Goal: Information Seeking & Learning: Learn about a topic

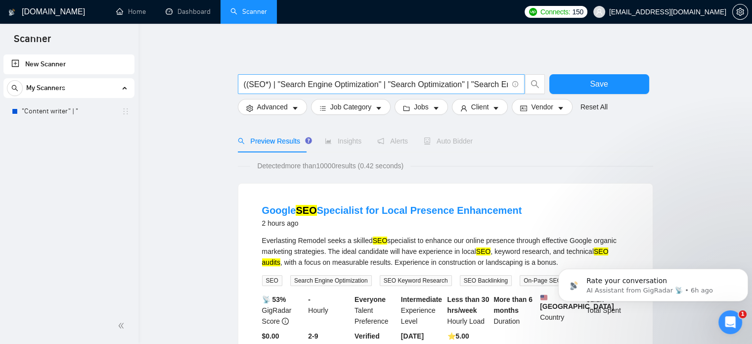
click at [388, 75] on span "((SEO*) | "Search Engine Optimization" | "Search Optimization" | "Search Engine…" at bounding box center [381, 84] width 287 height 20
click at [394, 87] on input "((SEO*) | "Search Engine Optimization" | "Search Optimization" | "Search Engine…" at bounding box center [376, 84] width 264 height 12
click at [293, 79] on input "((SEO*) | "Search Engine Optimization" | "Search Optimization" | "Search Engine…" at bounding box center [376, 84] width 264 height 12
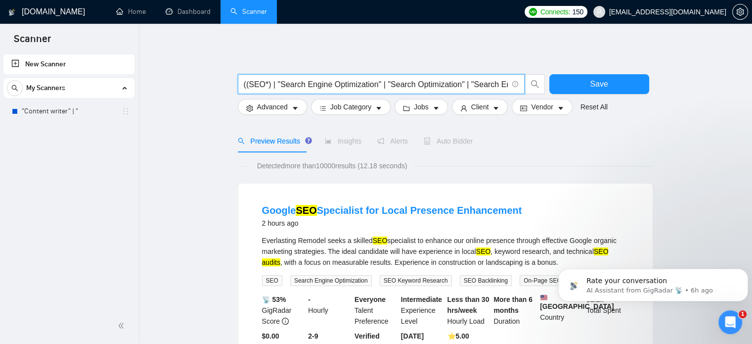
paste input ""content strategy" | "thought leadership" | "content roadmap" | "lead magnet" |…"
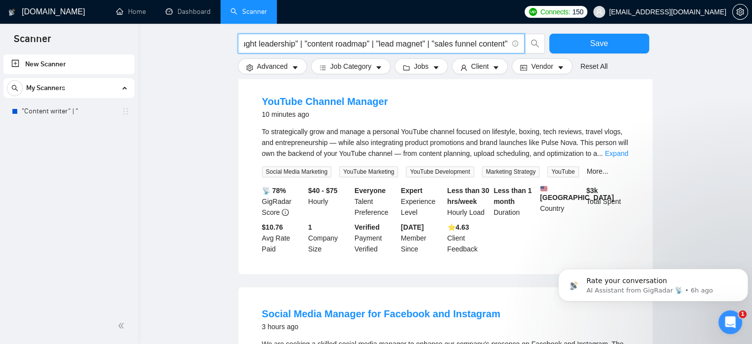
scroll to position [334, 0]
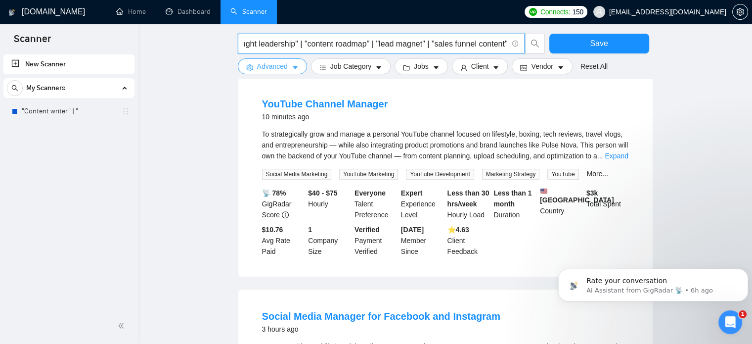
type input ""content strategy" | "thought leadership" | "content roadmap" | "lead magnet" |…"
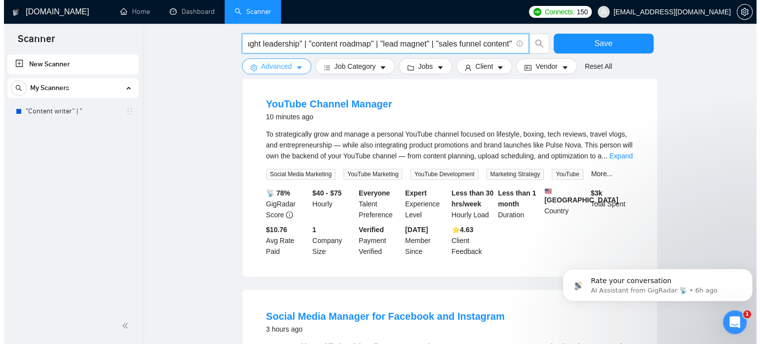
scroll to position [0, 0]
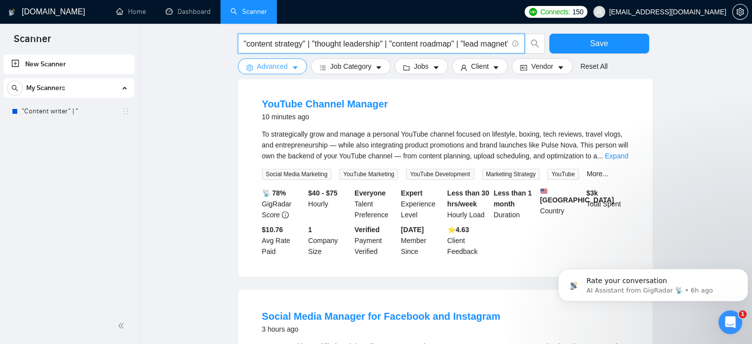
click at [289, 61] on button "Advanced" at bounding box center [272, 66] width 69 height 16
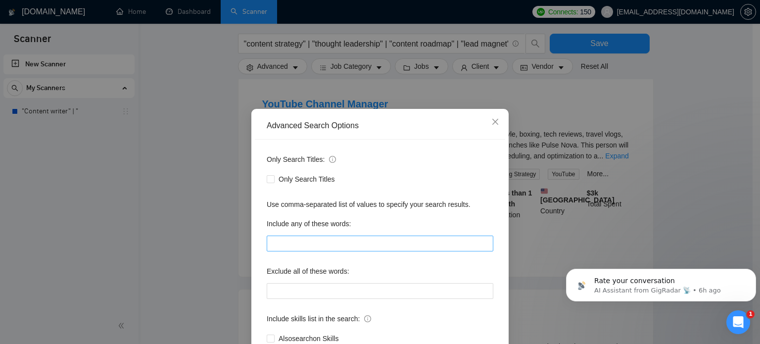
scroll to position [67, 0]
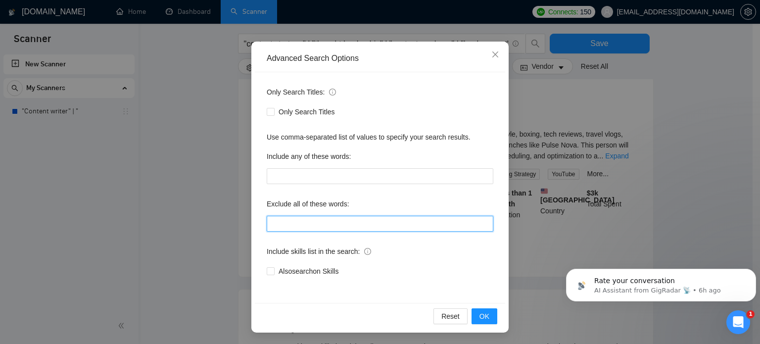
click at [295, 221] on input "text" at bounding box center [380, 224] width 227 height 16
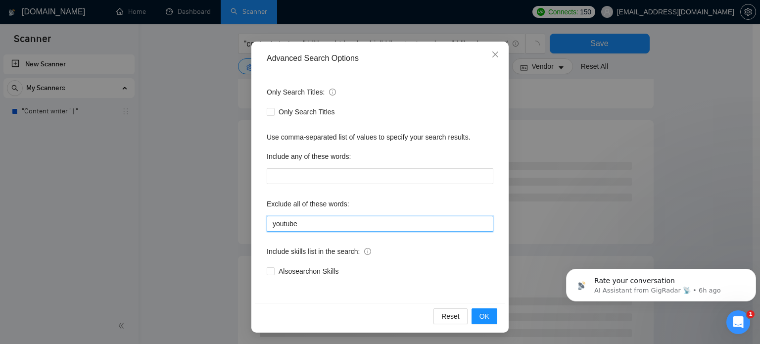
type input "youtube"
click at [494, 317] on div "Reset OK" at bounding box center [380, 316] width 250 height 26
click at [473, 312] on button "OK" at bounding box center [484, 316] width 26 height 16
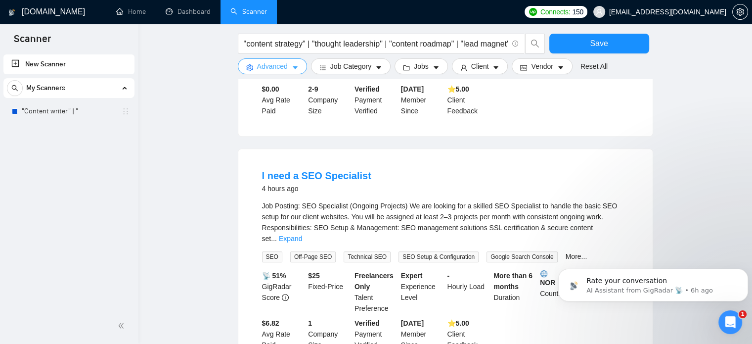
scroll to position [710, 0]
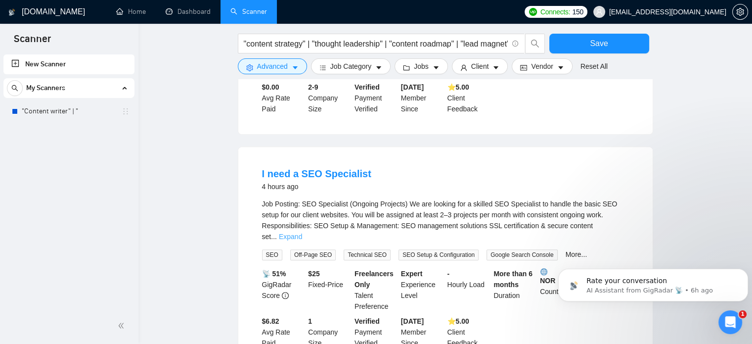
click at [302, 232] on link "Expand" at bounding box center [290, 236] width 23 height 8
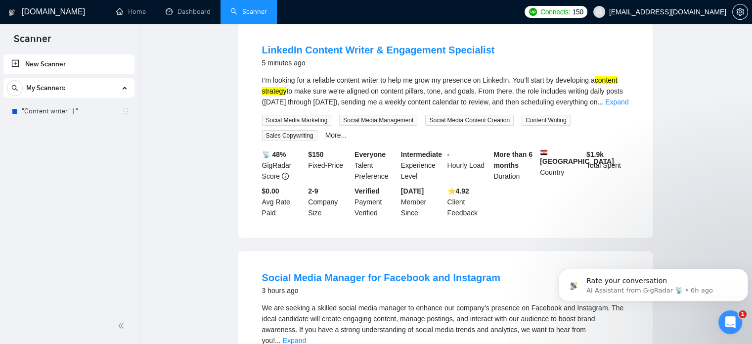
scroll to position [0, 0]
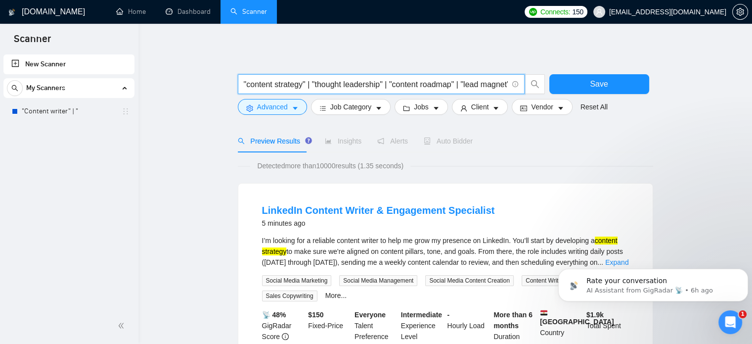
click at [291, 85] on input ""content strategy" | "thought leadership" | "content roadmap" | "lead magnet" |…" at bounding box center [376, 84] width 264 height 12
click at [241, 84] on span ""content strategy" | "thought leadership" | "content roadmap" | "lead magnet" |…" at bounding box center [381, 84] width 287 height 20
click at [245, 84] on input ""content strategy" | "thought leadership" | "content roadmap" | "lead magnet" |…" at bounding box center [376, 84] width 264 height 12
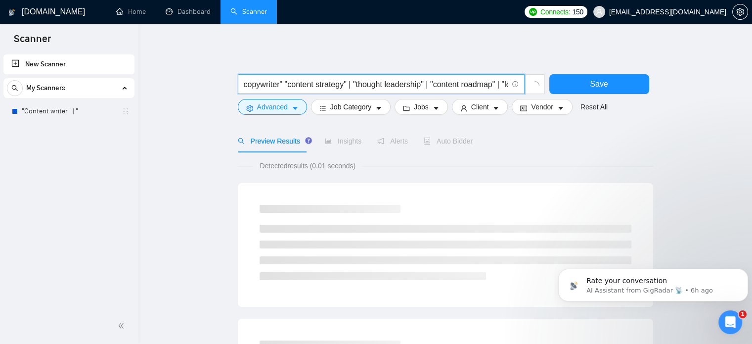
click at [284, 80] on input "copywriter" "content strategy" | "thought leadership" | "content roadmap" | "le…" at bounding box center [376, 84] width 264 height 12
type input "copywriter "content strategy" | "thought leadership" | "content roadmap" | "lea…"
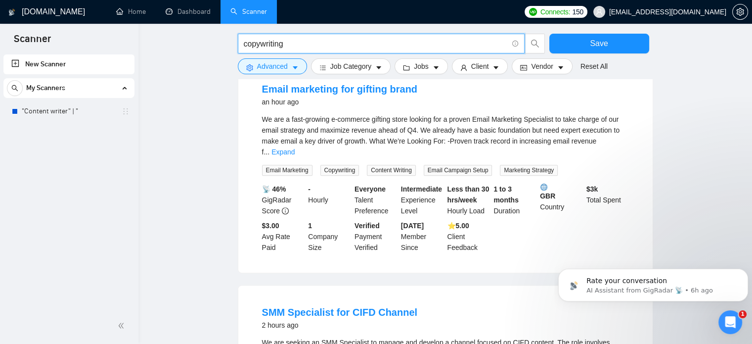
scroll to position [349, 0]
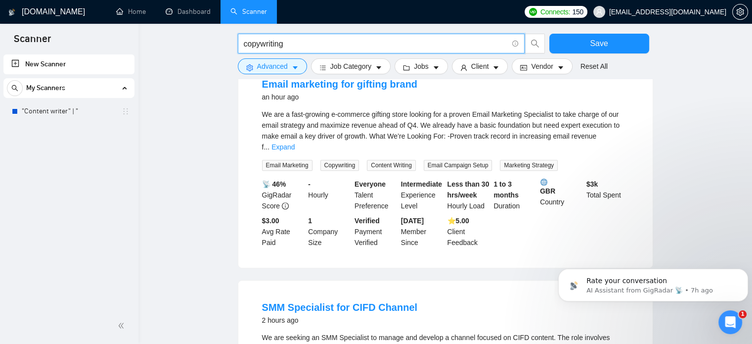
paste input ""Content Strategist" | "Copywriter" | "Content Manager" | "Editorial Lead" | "C…"
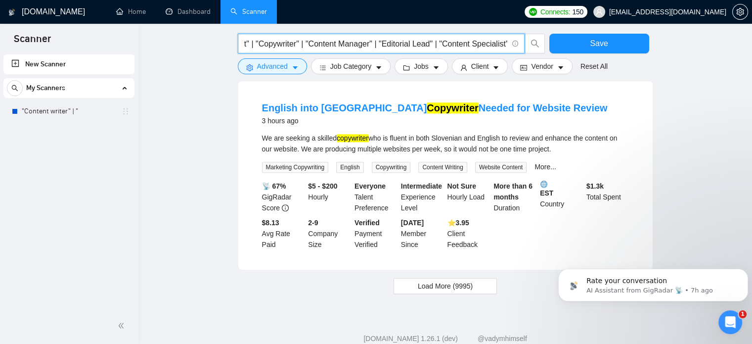
scroll to position [999, 0]
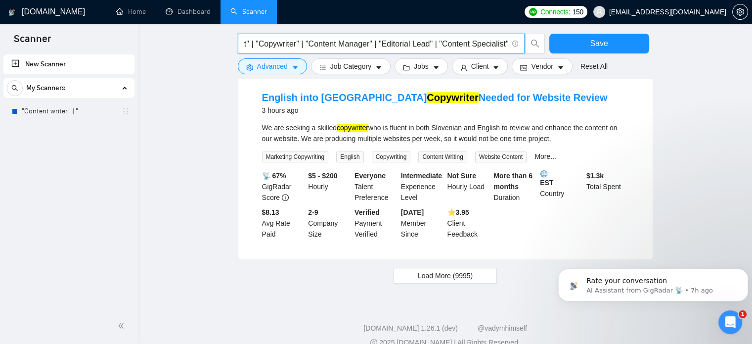
type input ""Content Strategist" | "Copywriter" | "Content Manager" | "Editorial Lead" | "C…"
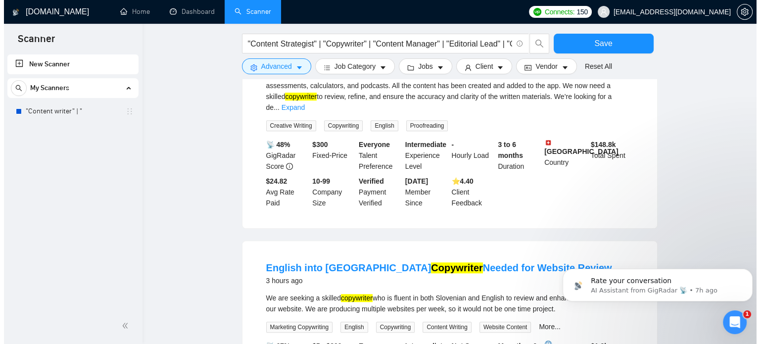
scroll to position [789, 0]
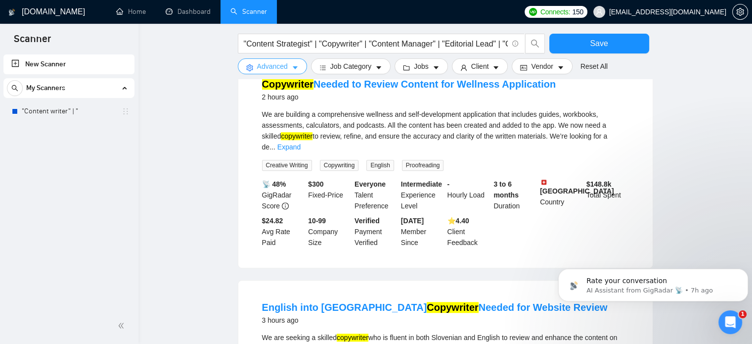
click at [296, 71] on icon "caret-down" at bounding box center [295, 67] width 7 height 7
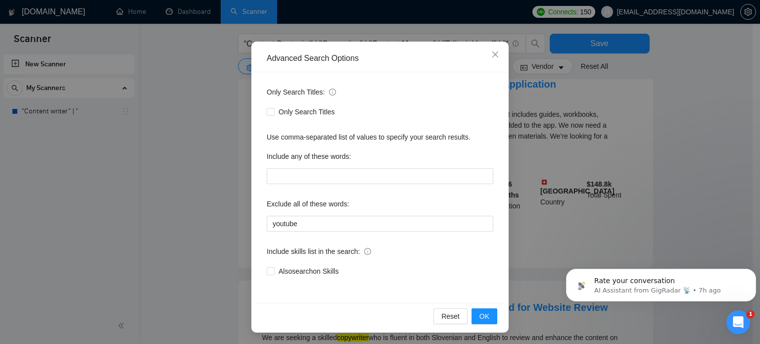
scroll to position [0, 0]
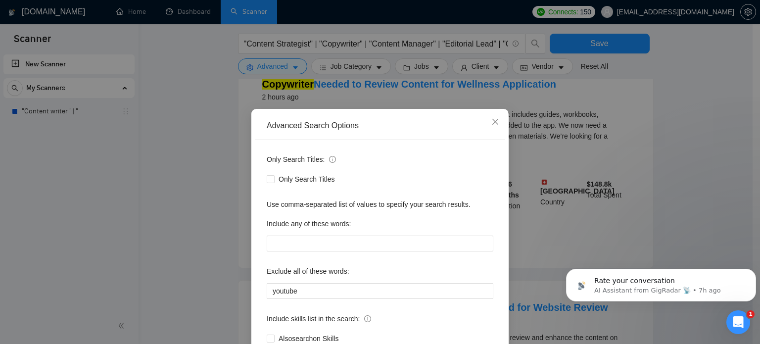
click at [300, 186] on div "Only Search Titles" at bounding box center [380, 179] width 227 height 16
click at [283, 182] on span "Only Search Titles" at bounding box center [307, 179] width 64 height 11
click at [274, 182] on input "Only Search Titles" at bounding box center [270, 178] width 7 height 7
checkbox input "true"
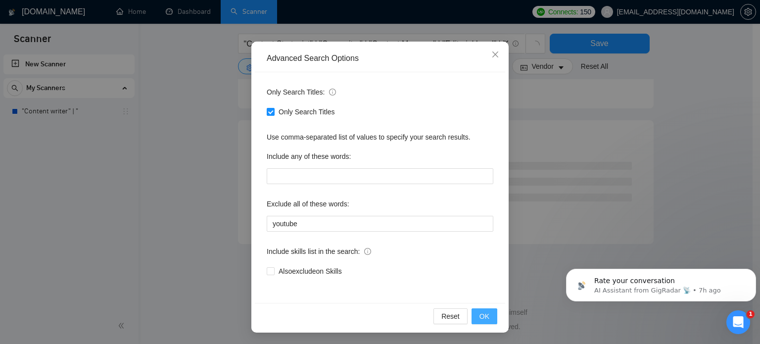
scroll to position [605, 0]
click at [488, 319] on button "OK" at bounding box center [484, 316] width 26 height 16
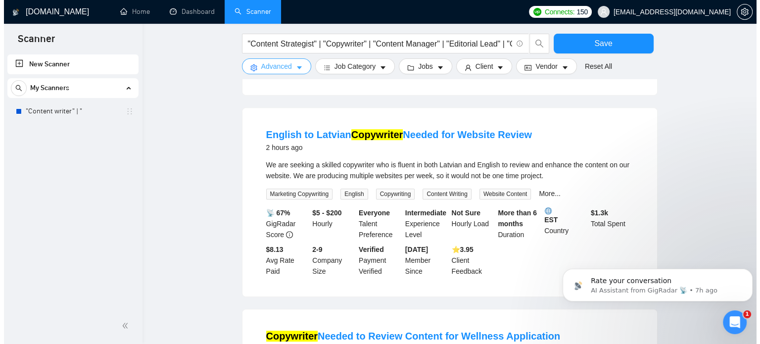
scroll to position [514, 0]
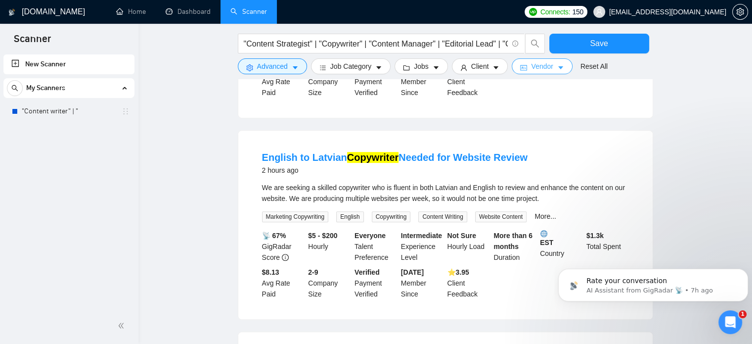
click at [557, 68] on icon "caret-down" at bounding box center [560, 67] width 7 height 7
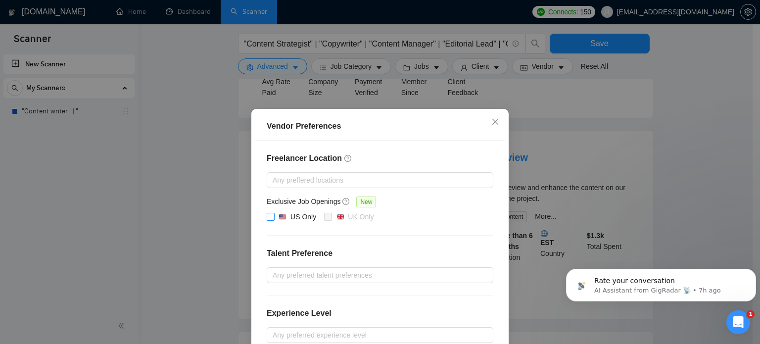
click at [307, 219] on div "US Only" at bounding box center [303, 216] width 26 height 11
click at [274, 219] on input "US Only" at bounding box center [270, 216] width 7 height 7
checkbox input "true"
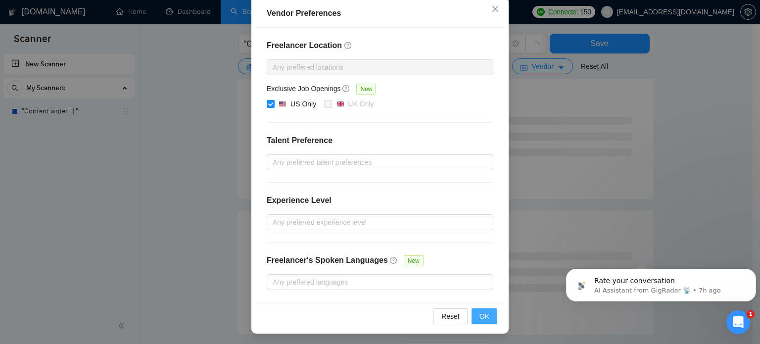
drag, startPoint x: 483, startPoint y: 323, endPoint x: 485, endPoint y: 314, distance: 9.1
click at [485, 314] on div "Reset OK" at bounding box center [380, 316] width 250 height 28
click at [485, 314] on span "OK" at bounding box center [484, 316] width 10 height 11
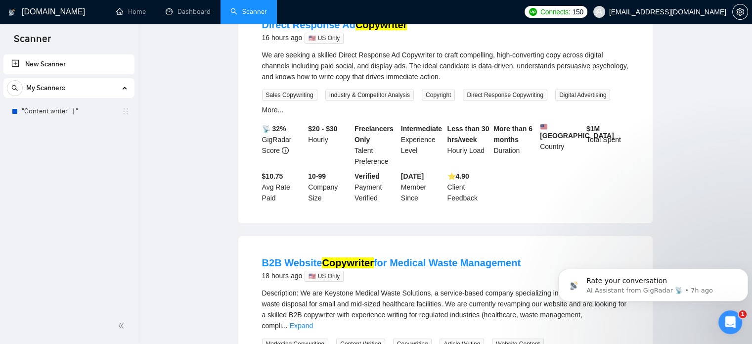
scroll to position [0, 0]
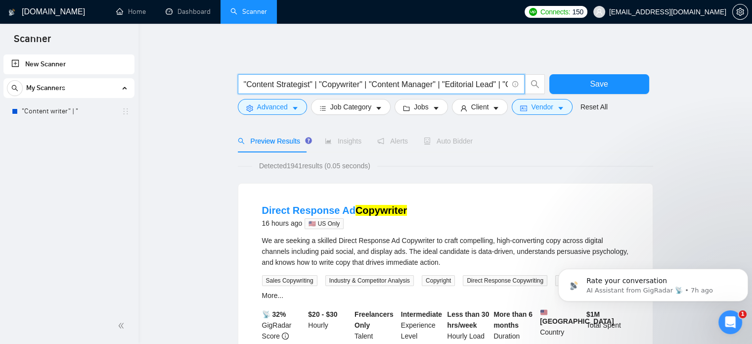
click at [330, 85] on input ""Content Strategist" | "Copywriter" | "Content Manager" | "Editorial Lead" | "C…" at bounding box center [376, 84] width 264 height 12
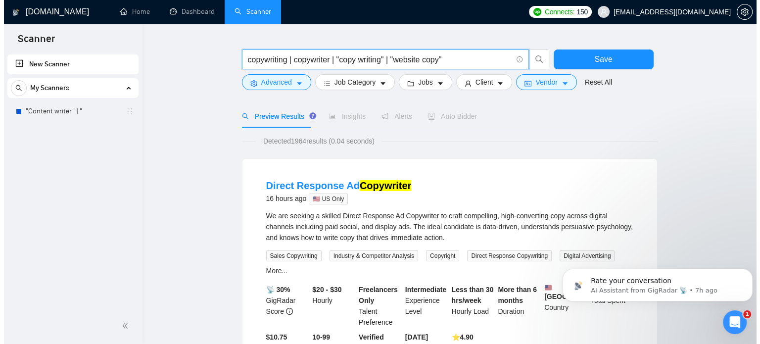
scroll to position [25, 0]
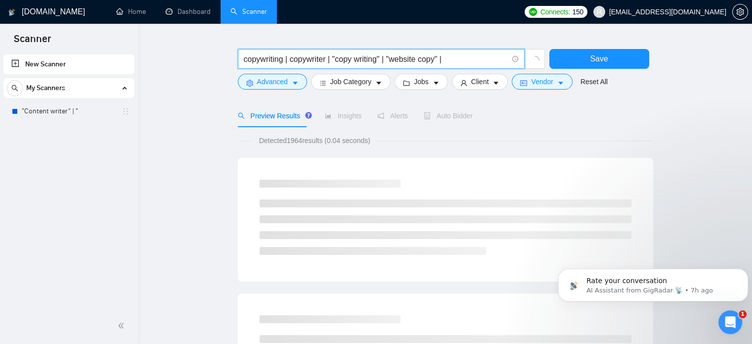
type input "copywriting | copywriter | "copy writing" | "website copy" |"
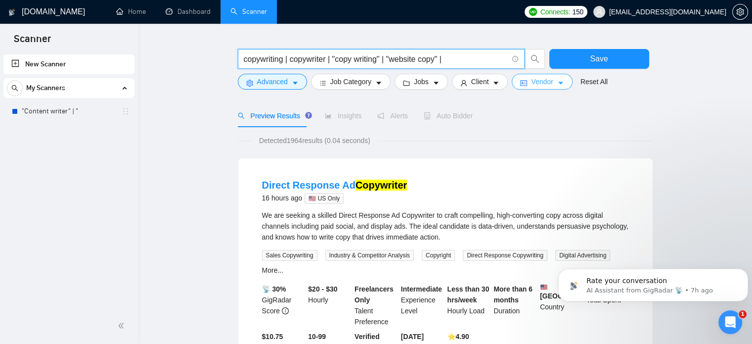
click at [548, 81] on span "Vendor" at bounding box center [542, 81] width 22 height 11
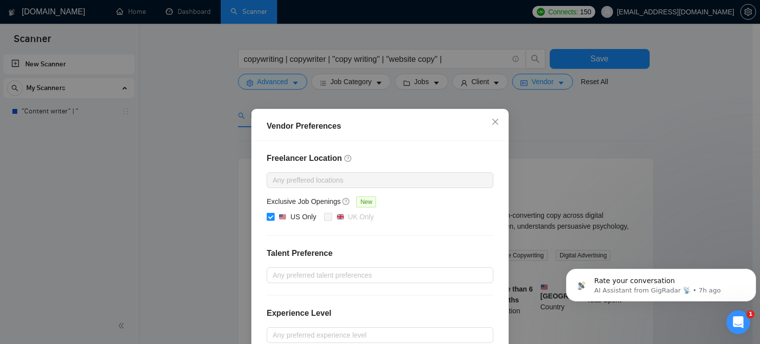
click at [279, 219] on img at bounding box center [282, 216] width 7 height 7
click at [274, 219] on input "US Only" at bounding box center [270, 216] width 7 height 7
checkbox input "false"
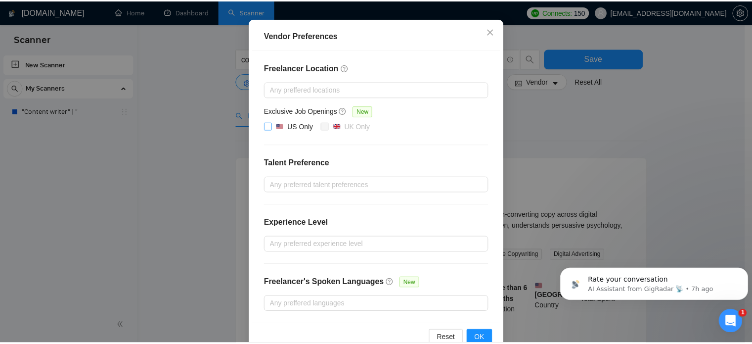
scroll to position [113, 0]
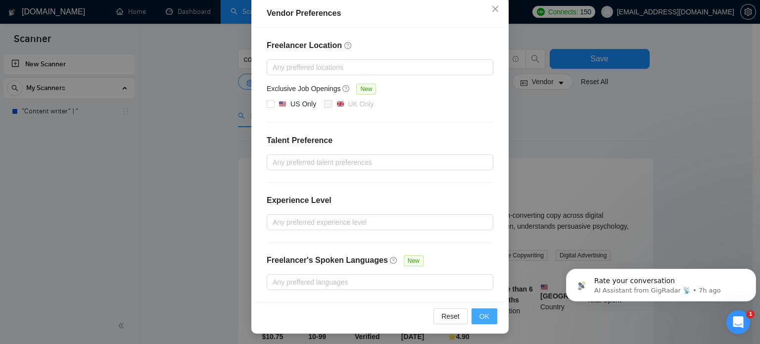
click at [480, 315] on span "OK" at bounding box center [484, 316] width 10 height 11
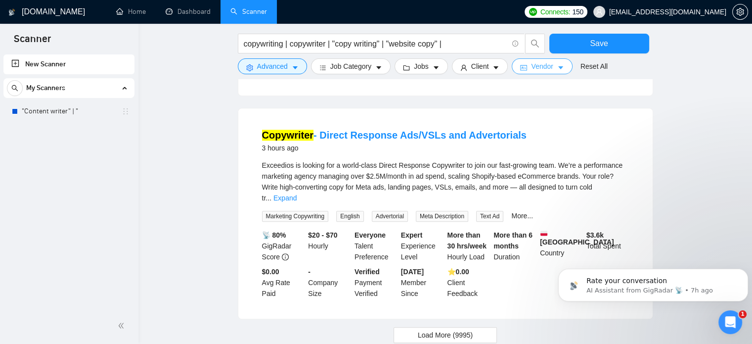
scroll to position [973, 0]
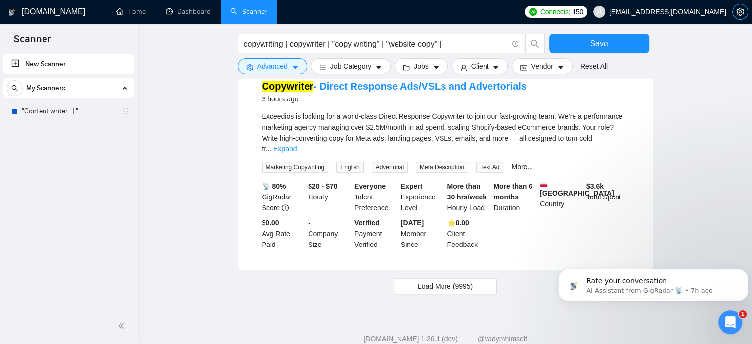
click at [739, 17] on button "button" at bounding box center [741, 12] width 16 height 16
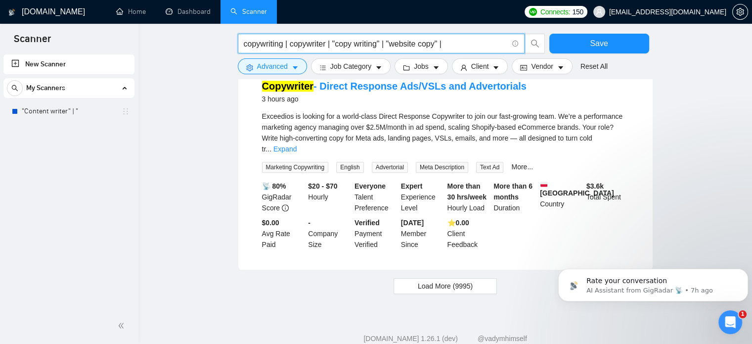
click at [467, 49] on input "copywriting | copywriter | "copy writing" | "website copy" |" at bounding box center [376, 44] width 264 height 12
